Goal: Information Seeking & Learning: Learn about a topic

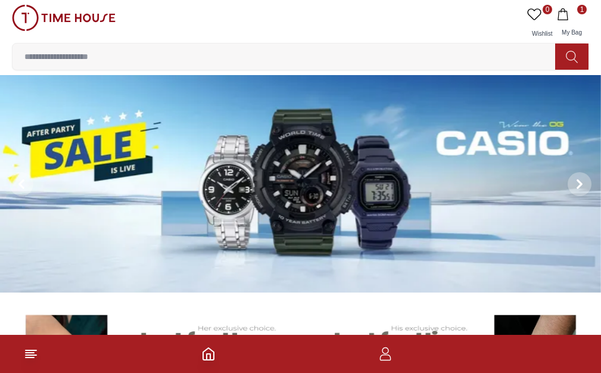
click at [456, 45] on input at bounding box center [289, 57] width 552 height 24
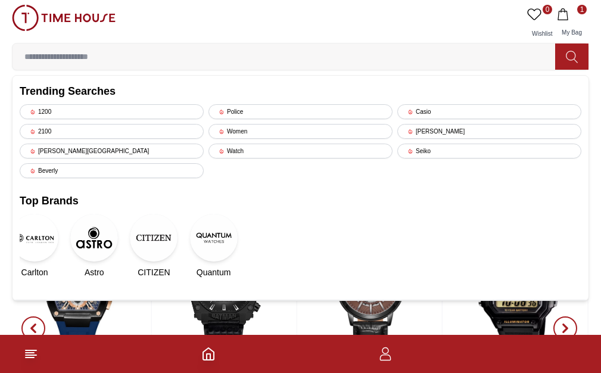
scroll to position [314, 0]
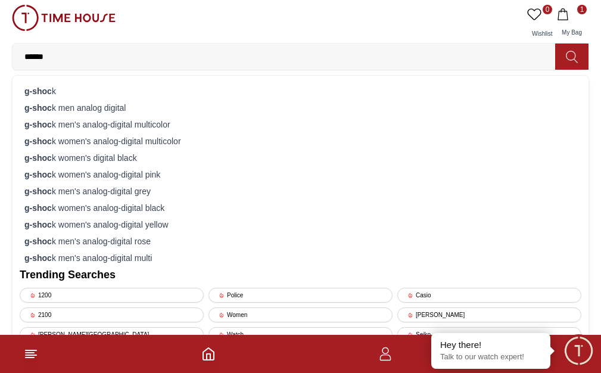
type input "*******"
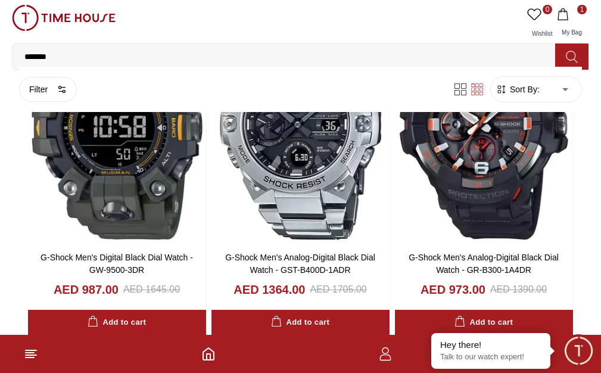
scroll to position [1112, 0]
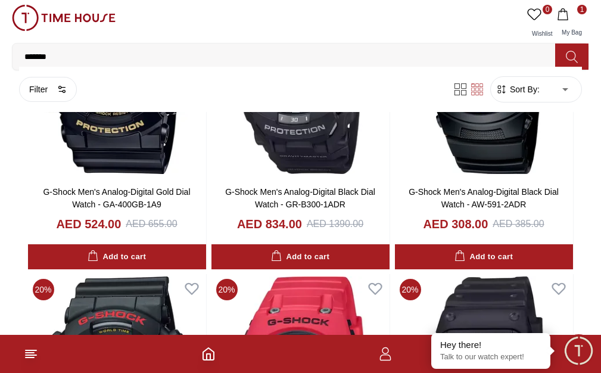
scroll to position [2809, 1]
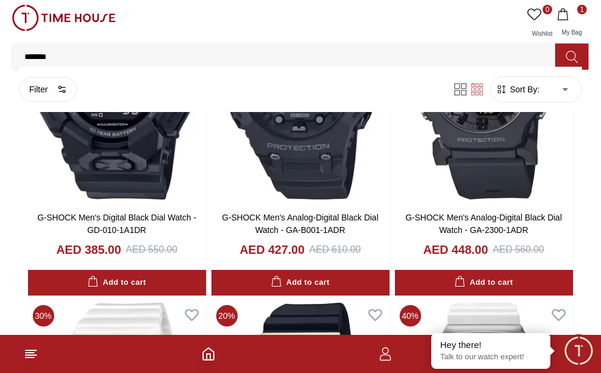
scroll to position [5719, 1]
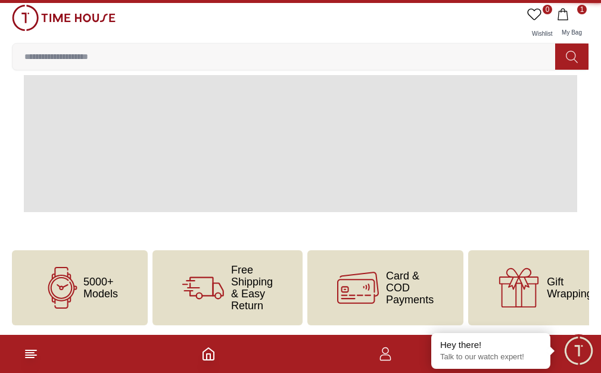
scroll to position [0, 1]
